Goal: Task Accomplishment & Management: Manage account settings

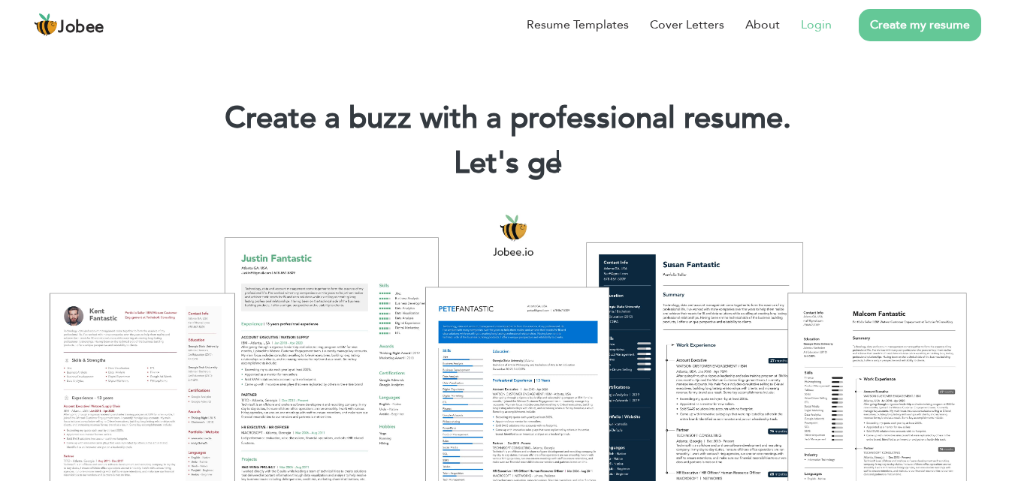
click at [810, 29] on link "Login" at bounding box center [816, 25] width 31 height 18
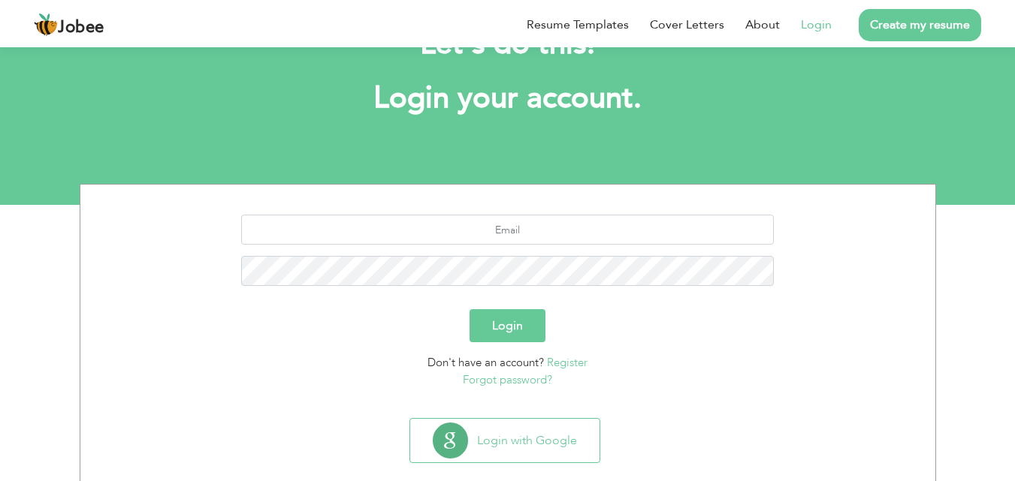
scroll to position [89, 0]
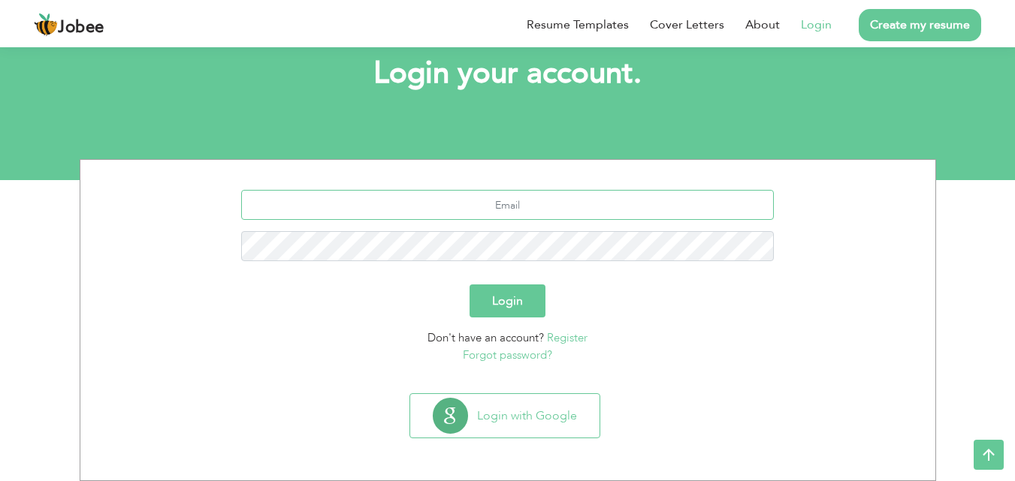
click at [501, 209] on input "text" at bounding box center [507, 205] width 532 height 30
type input "[EMAIL_ADDRESS][DOMAIN_NAME]"
click at [469, 285] on button "Login" at bounding box center [507, 301] width 76 height 33
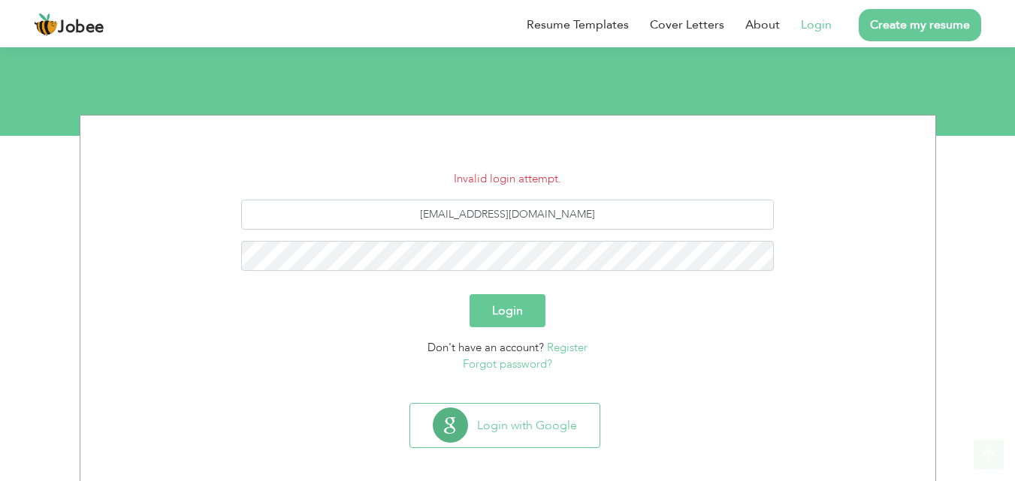
scroll to position [143, 0]
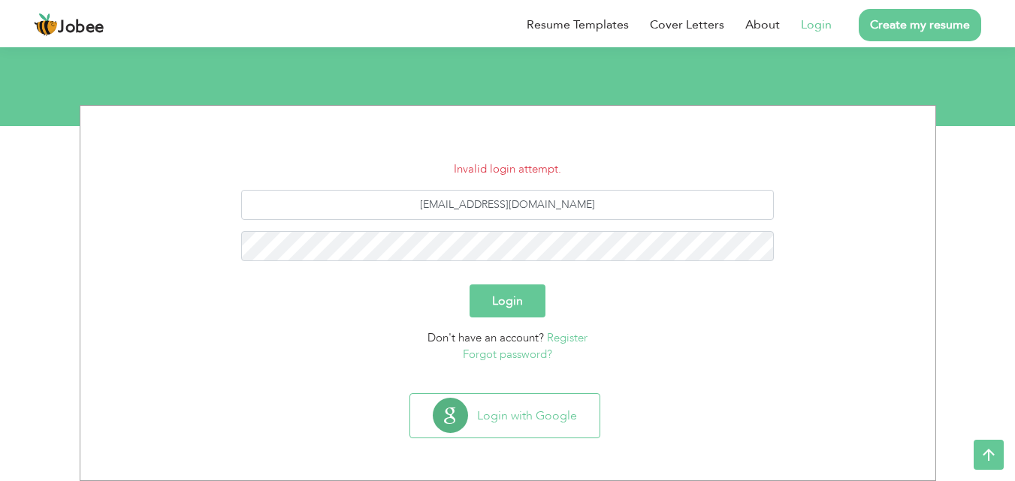
click at [484, 353] on link "Forgot password?" at bounding box center [507, 354] width 89 height 15
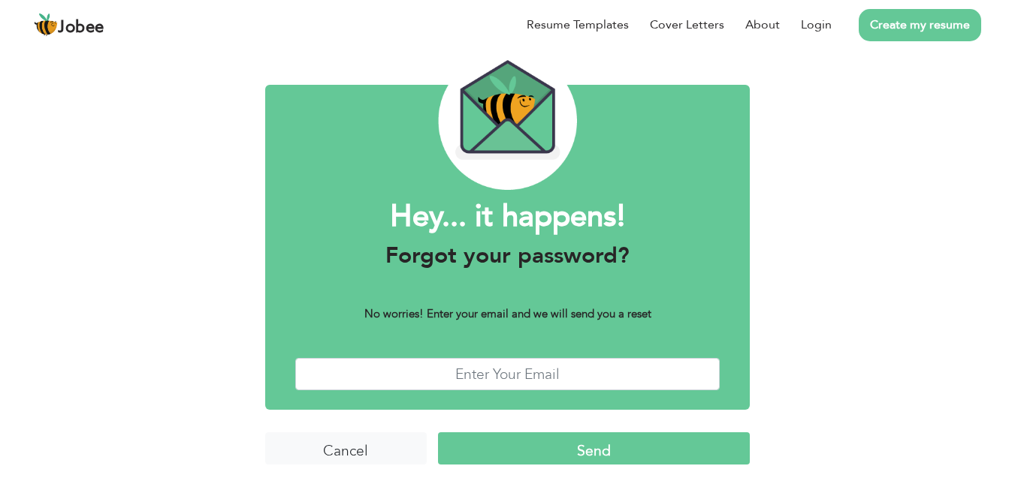
scroll to position [59, 0]
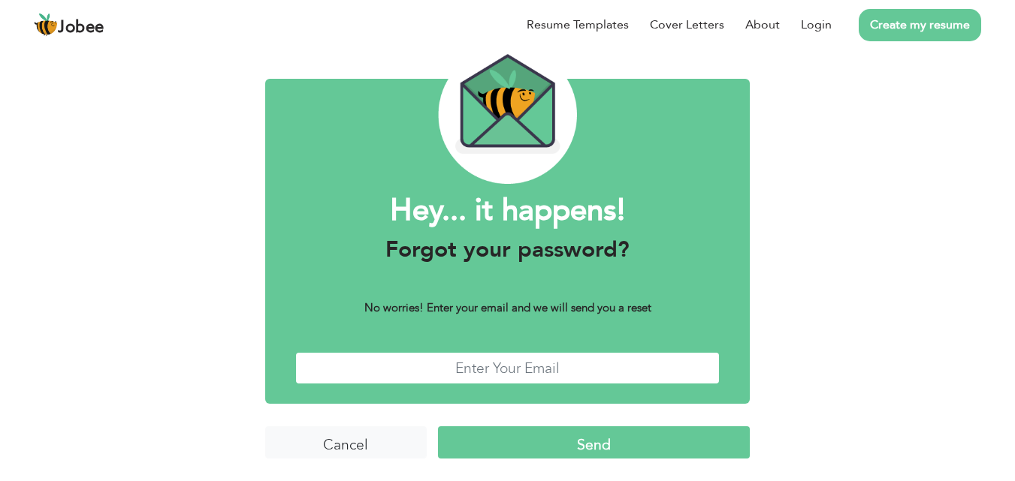
click at [476, 372] on input "text" at bounding box center [507, 368] width 425 height 32
type input "[EMAIL_ADDRESS][DOMAIN_NAME]"
click at [580, 453] on input "Send" at bounding box center [594, 443] width 312 height 32
